Goal: Task Accomplishment & Management: Manage account settings

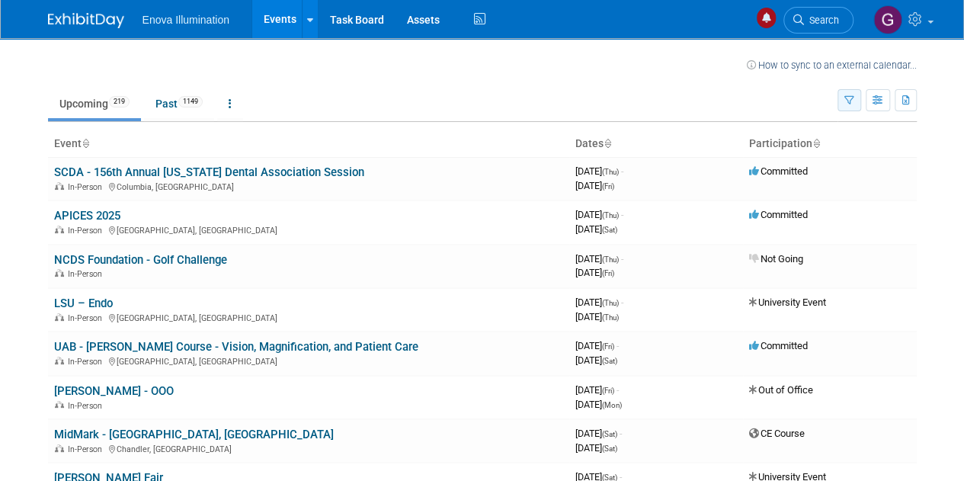
click at [852, 107] on button "button" at bounding box center [850, 100] width 24 height 22
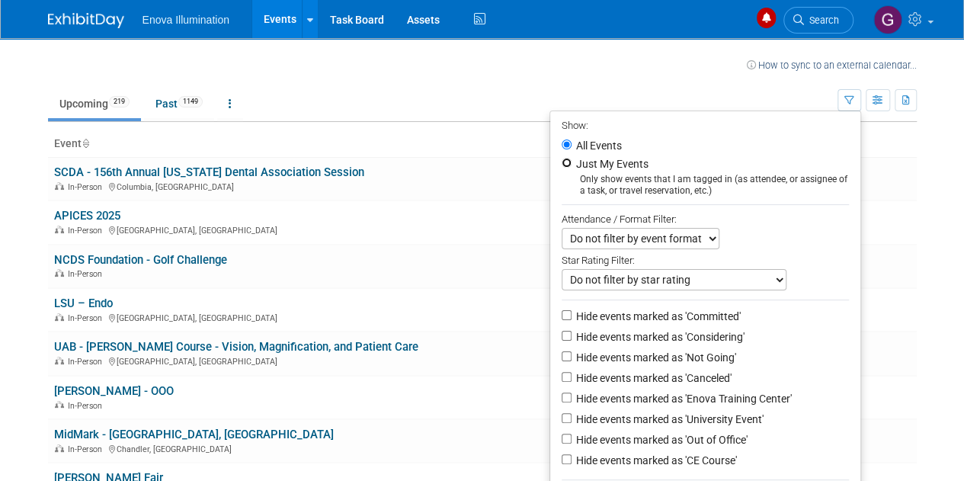
click at [562, 164] on input "Just My Events" at bounding box center [567, 163] width 10 height 10
radio input "true"
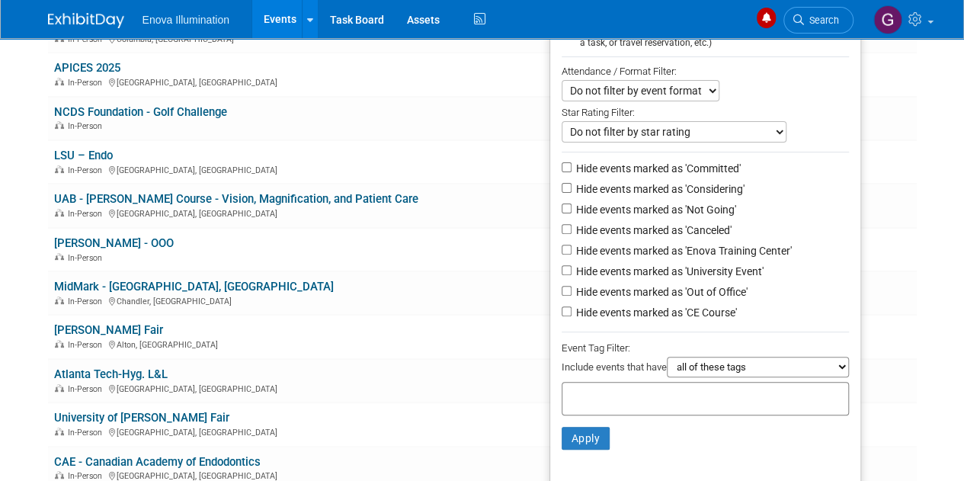
scroll to position [152, 0]
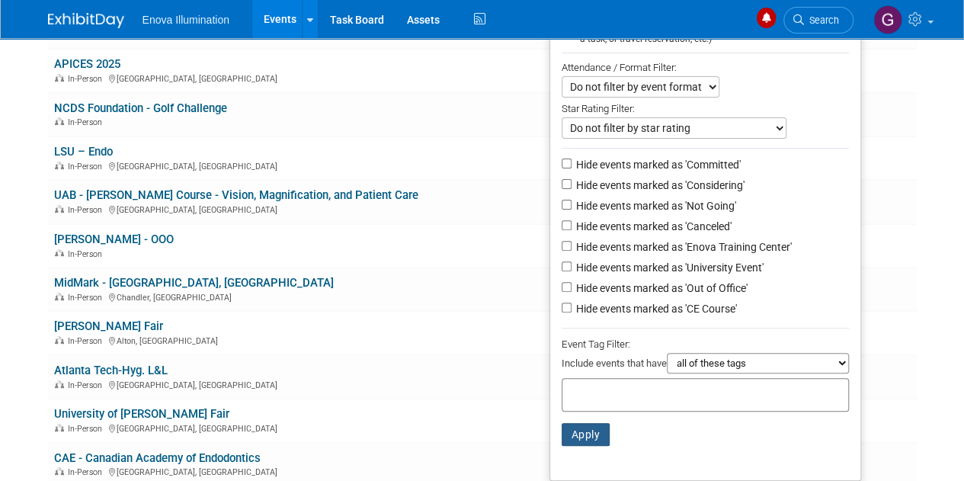
click at [592, 429] on button "Apply" at bounding box center [586, 434] width 49 height 23
